Goal: Task Accomplishment & Management: Manage account settings

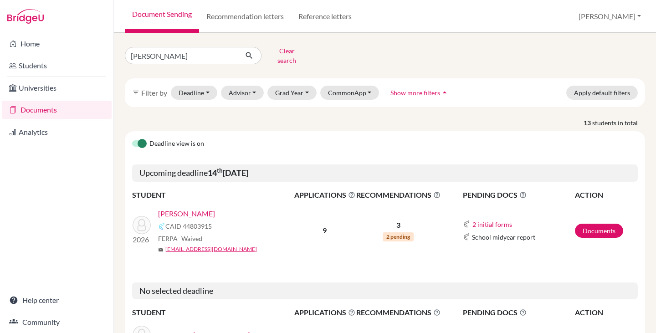
click at [171, 208] on link "[PERSON_NAME]" at bounding box center [186, 213] width 57 height 11
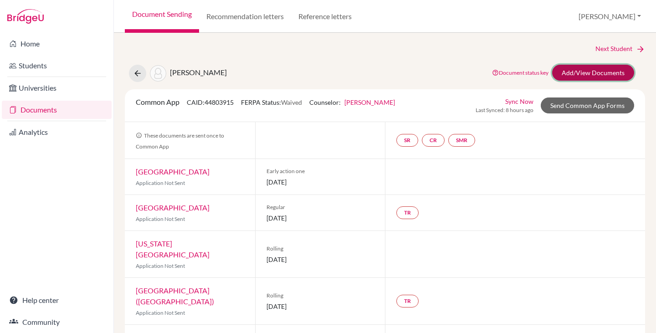
click at [582, 72] on link "Add/View Documents" at bounding box center [593, 73] width 82 height 16
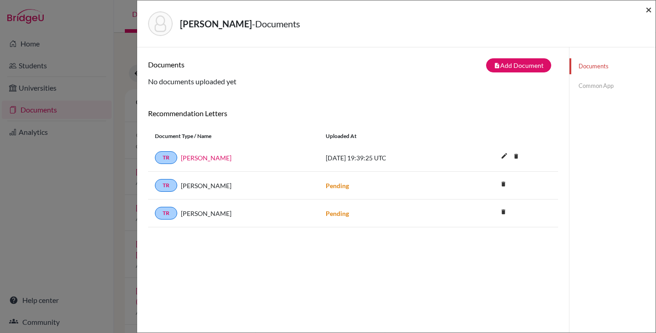
click at [648, 9] on span "×" at bounding box center [649, 9] width 6 height 13
